Goal: Task Accomplishment & Management: Manage account settings

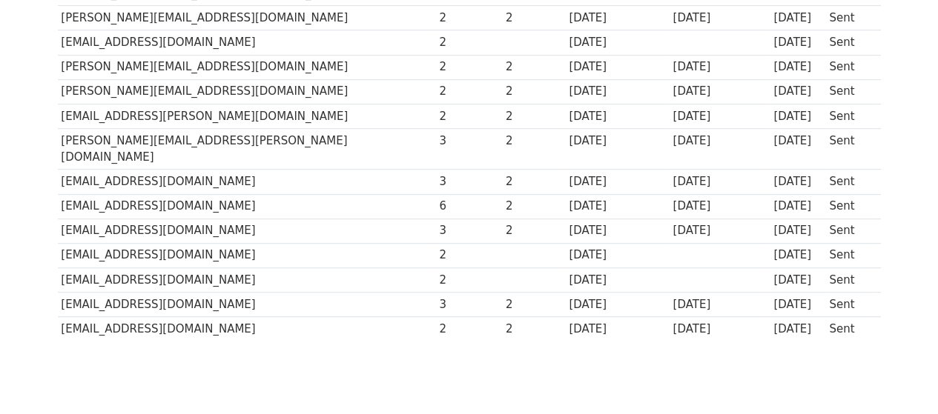
scroll to position [434, 0]
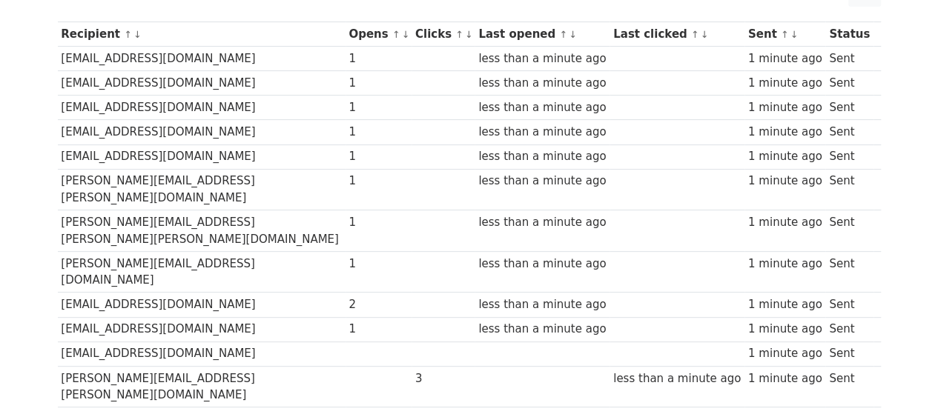
scroll to position [202, 0]
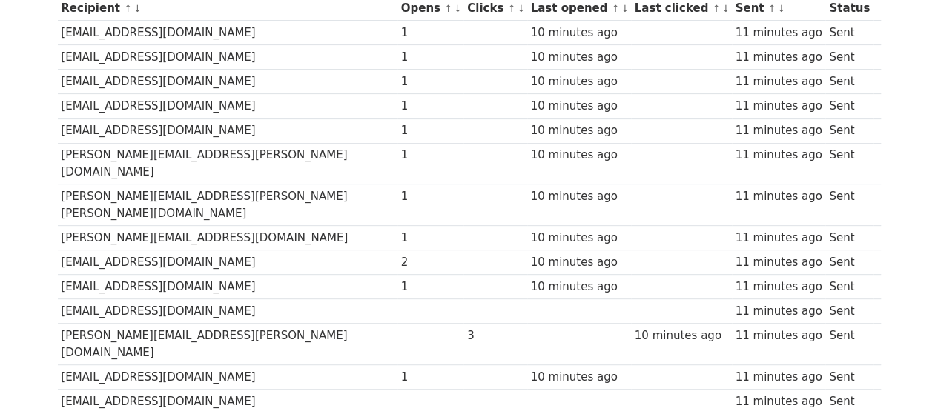
scroll to position [223, 0]
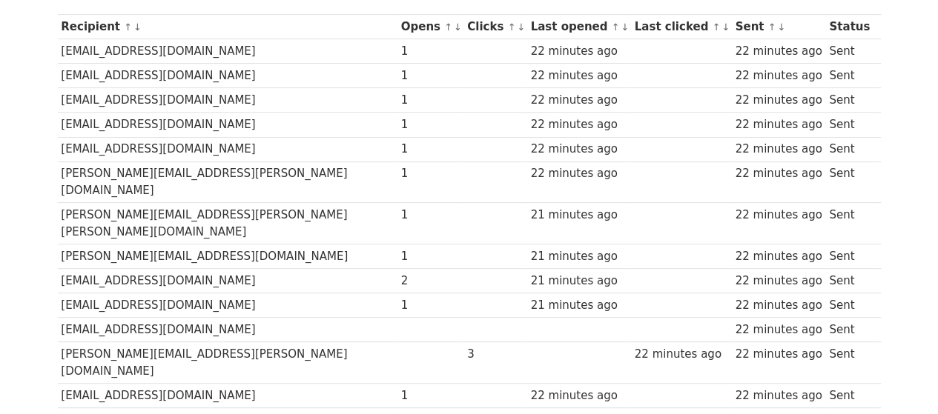
scroll to position [208, 0]
